Goal: Task Accomplishment & Management: Complete application form

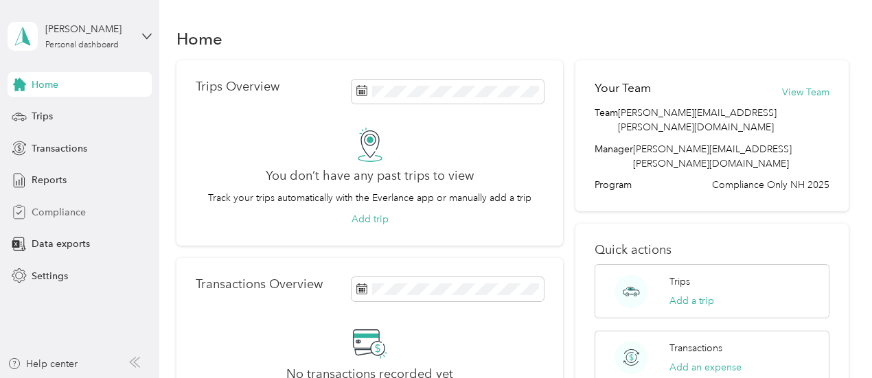
click at [62, 214] on span "Compliance" at bounding box center [59, 212] width 54 height 14
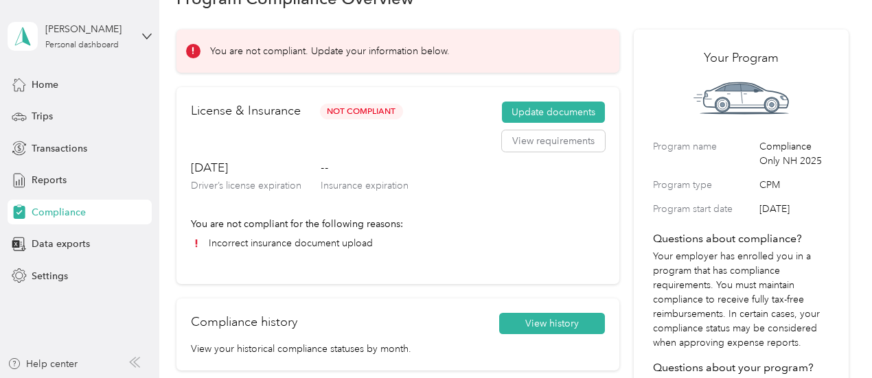
scroll to position [40, 0]
click at [559, 108] on button "Update documents" at bounding box center [553, 113] width 103 height 22
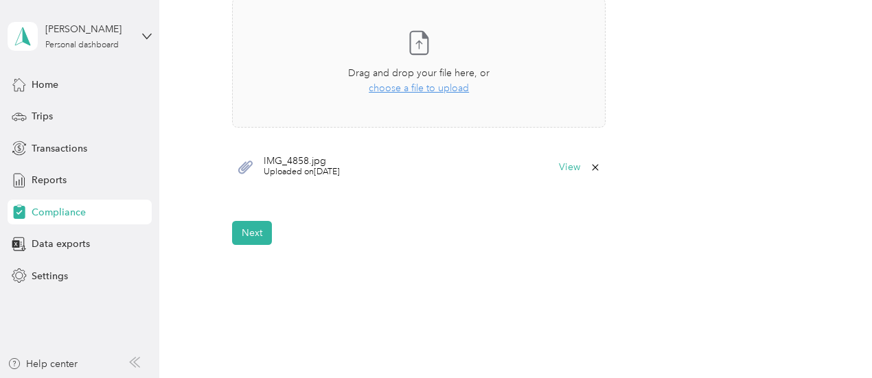
scroll to position [459, 0]
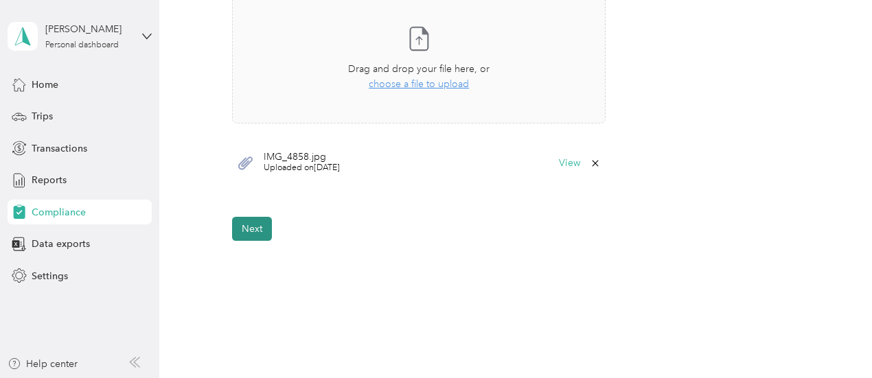
click at [258, 229] on button "Next" at bounding box center [252, 229] width 40 height 24
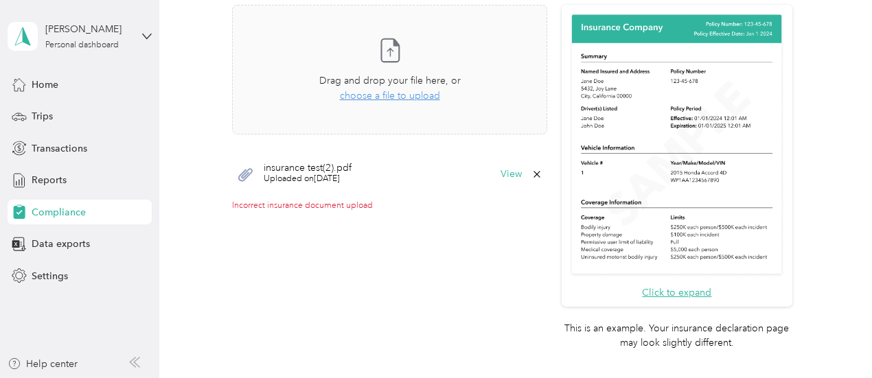
scroll to position [331, 0]
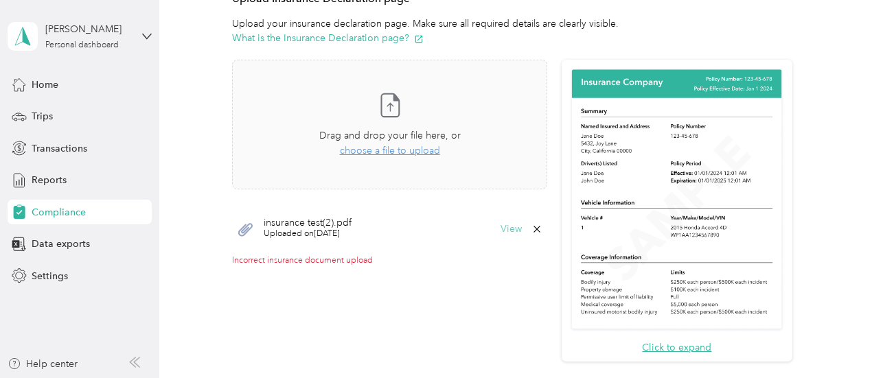
click at [516, 230] on button "View" at bounding box center [511, 230] width 21 height 10
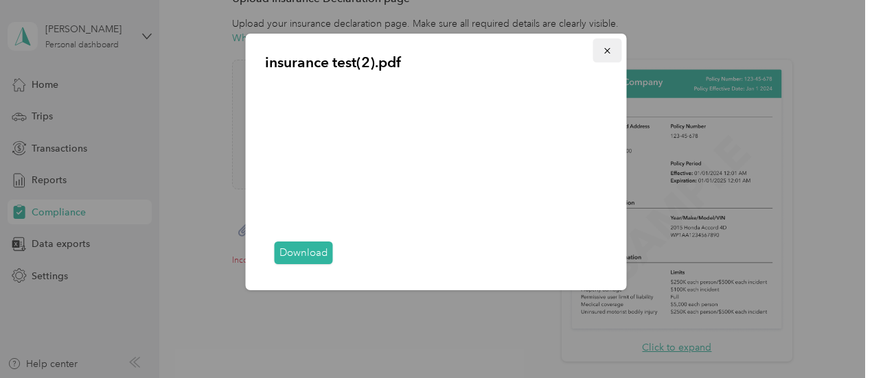
click at [610, 47] on icon "button" at bounding box center [608, 51] width 10 height 10
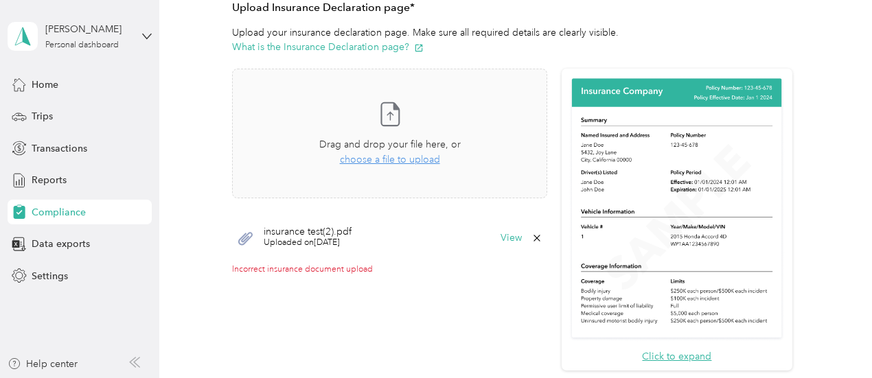
scroll to position [351, 0]
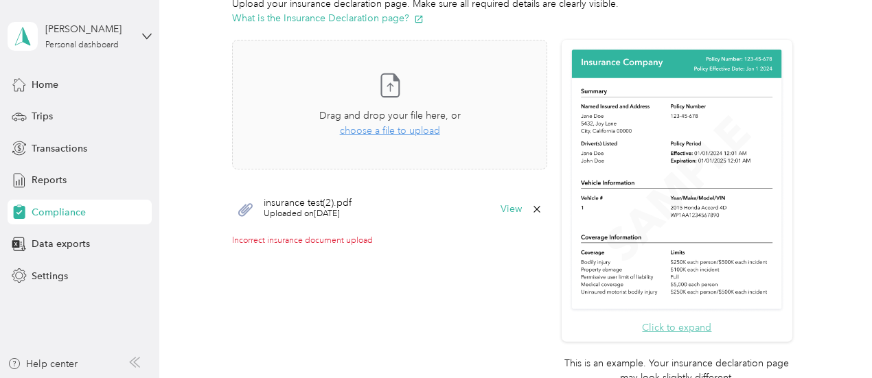
click at [677, 330] on button "Click to expand" at bounding box center [676, 328] width 69 height 14
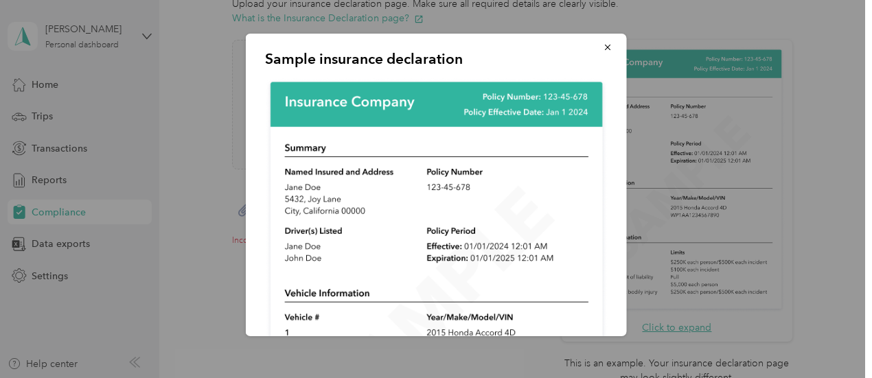
scroll to position [0, 0]
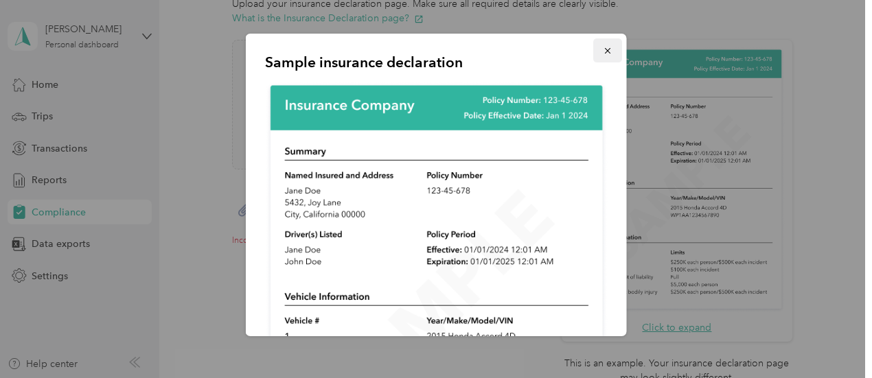
click at [606, 51] on button "button" at bounding box center [607, 50] width 29 height 24
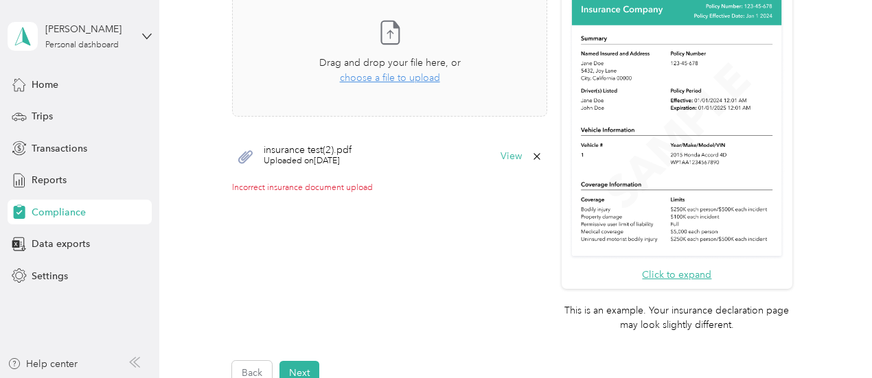
scroll to position [405, 0]
click at [406, 76] on span "choose a file to upload" at bounding box center [390, 77] width 100 height 12
click at [507, 154] on button "View" at bounding box center [511, 155] width 21 height 10
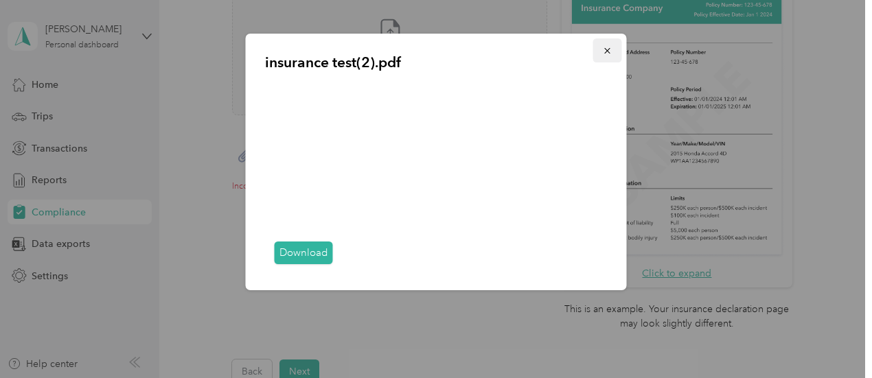
click at [606, 54] on icon "button" at bounding box center [608, 51] width 10 height 10
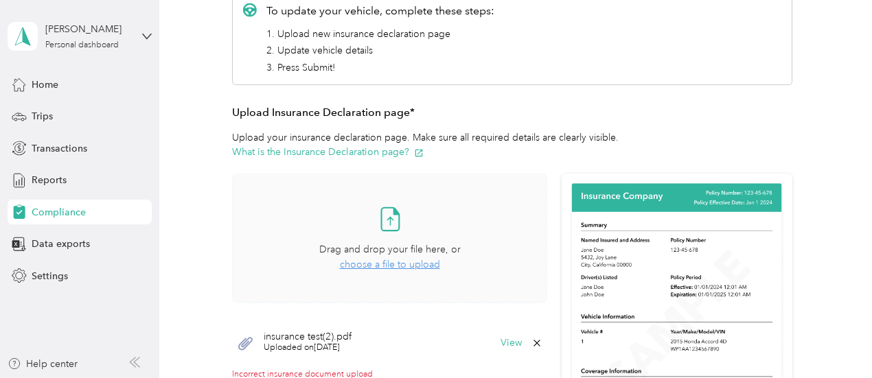
scroll to position [207, 0]
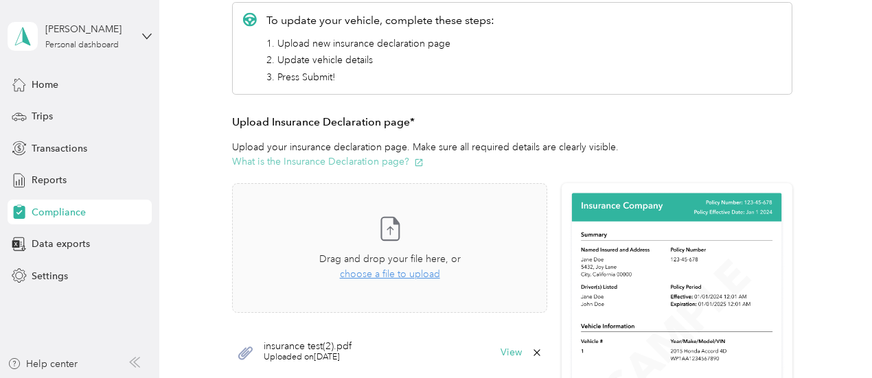
click at [319, 168] on button "What is the Insurance Declaration page?" at bounding box center [328, 162] width 192 height 14
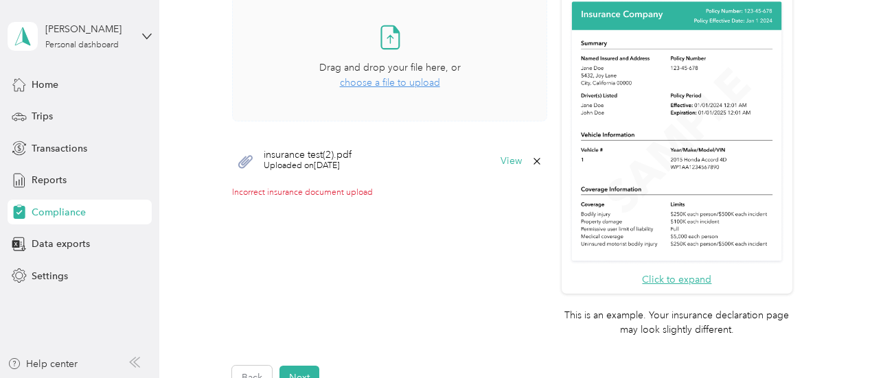
scroll to position [400, 0]
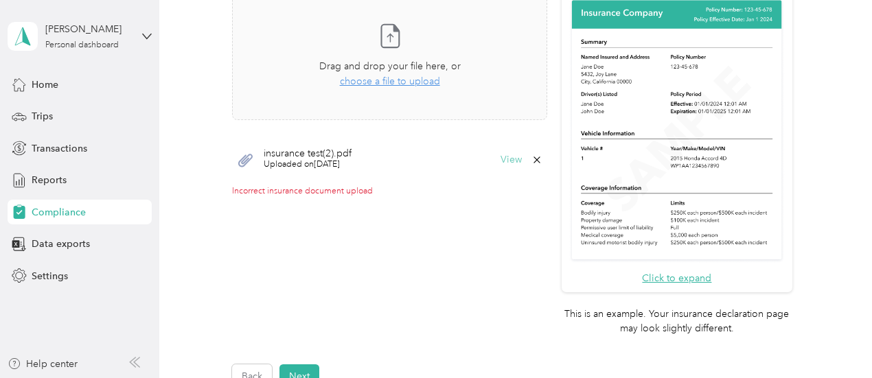
click at [501, 159] on button "View" at bounding box center [511, 160] width 21 height 10
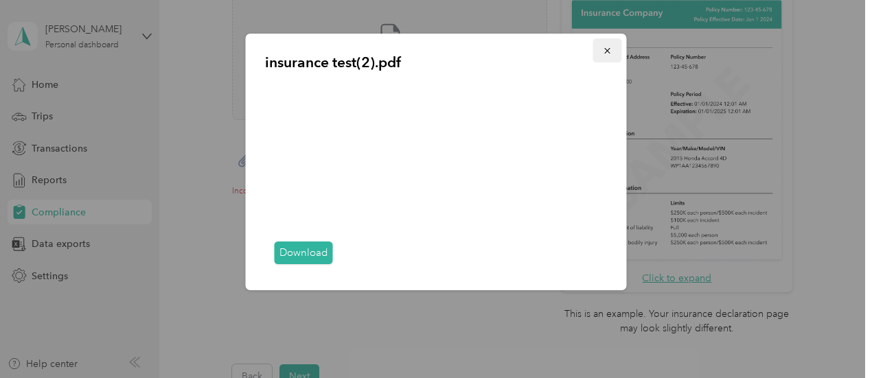
click at [605, 57] on button "button" at bounding box center [607, 50] width 29 height 24
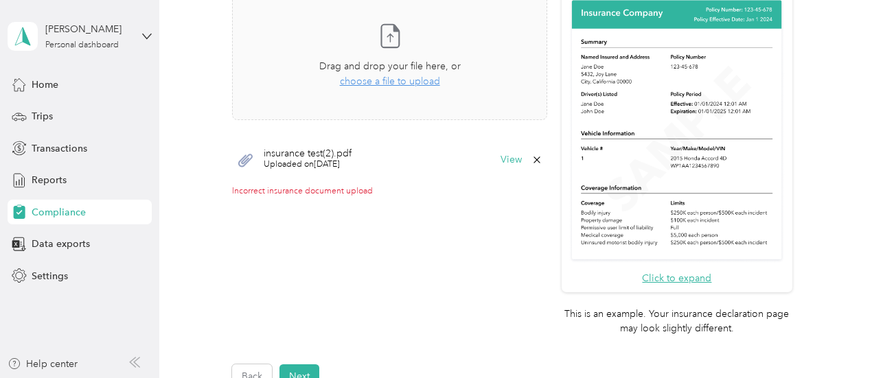
click at [536, 157] on icon at bounding box center [537, 160] width 11 height 11
click at [504, 168] on button "Yes" at bounding box center [499, 169] width 27 height 22
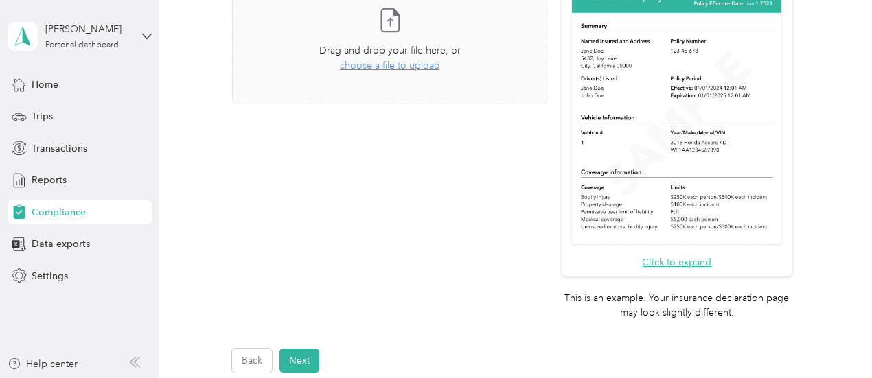
scroll to position [409, 0]
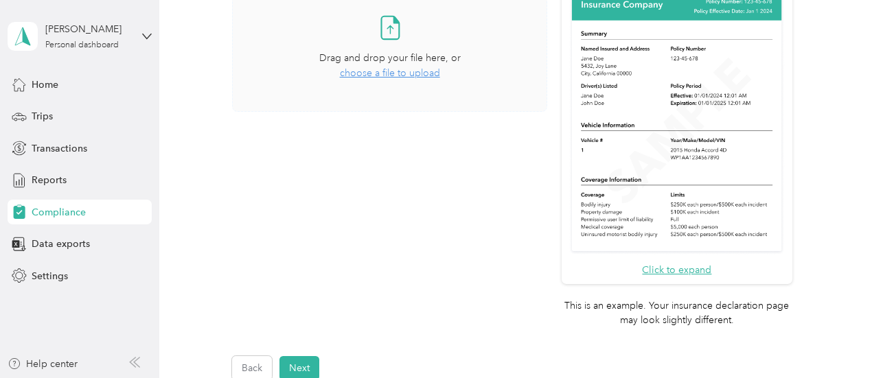
click at [380, 72] on span "choose a file to upload" at bounding box center [390, 73] width 100 height 12
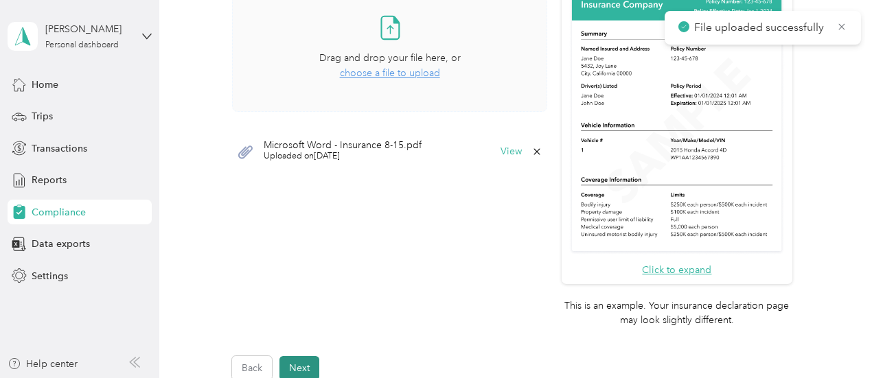
click at [306, 366] on button "Next" at bounding box center [300, 368] width 40 height 24
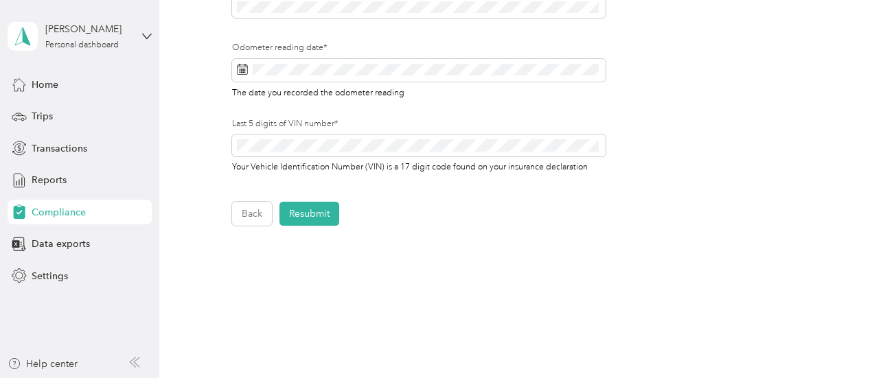
scroll to position [555, 0]
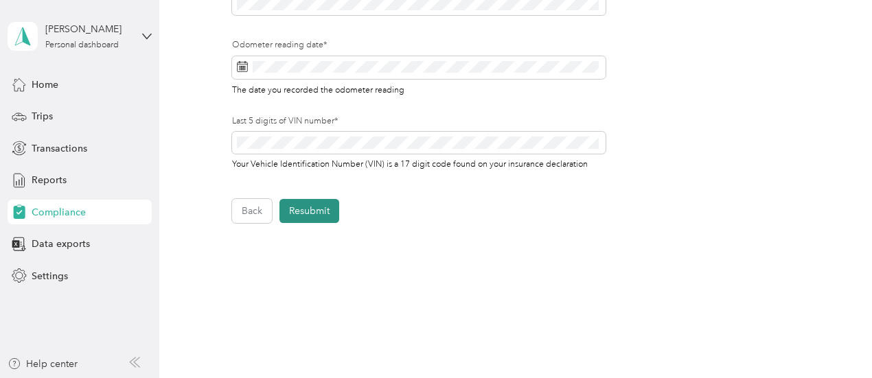
click at [324, 218] on button "Resubmit" at bounding box center [310, 211] width 60 height 24
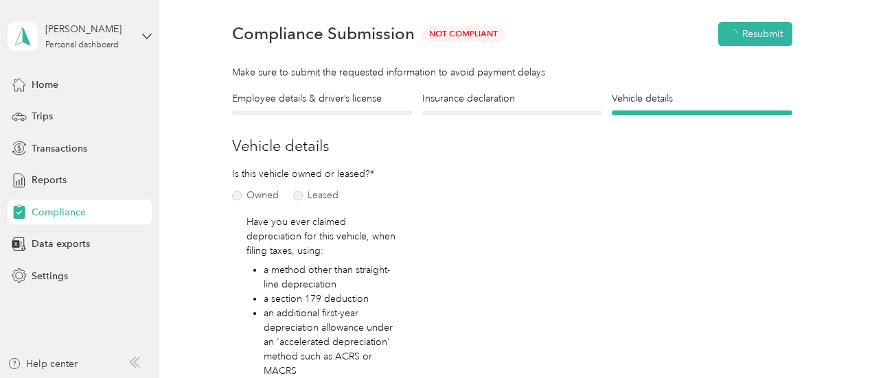
scroll to position [16, 0]
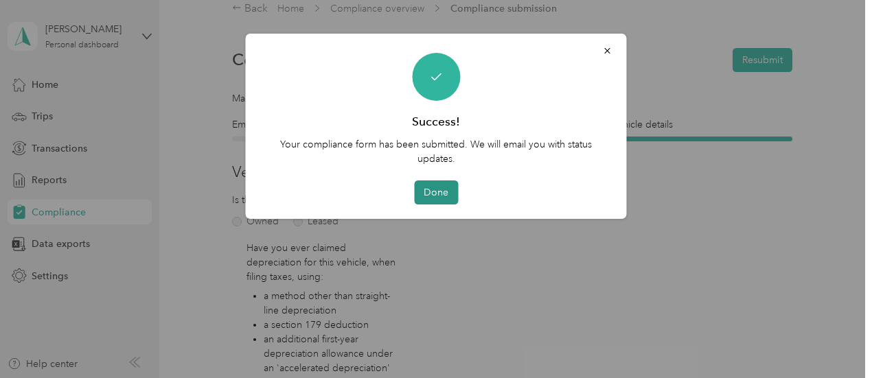
click at [423, 194] on button "Done" at bounding box center [436, 193] width 44 height 24
